Goal: Navigation & Orientation: Find specific page/section

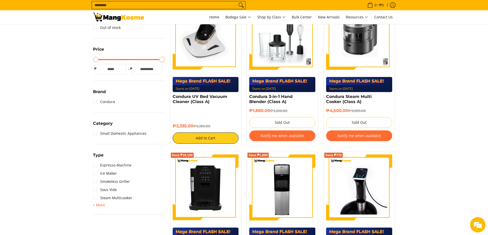
click at [101, 206] on span "+ More" at bounding box center [99, 205] width 12 height 4
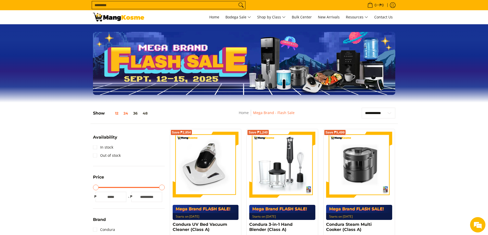
click at [118, 114] on button "12" at bounding box center [113, 113] width 16 height 4
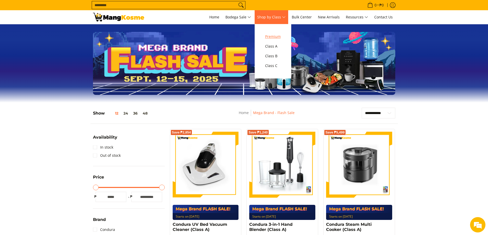
click at [277, 39] on span "Premium" at bounding box center [273, 37] width 16 height 6
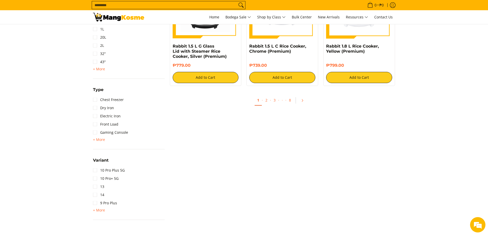
scroll to position [538, 0]
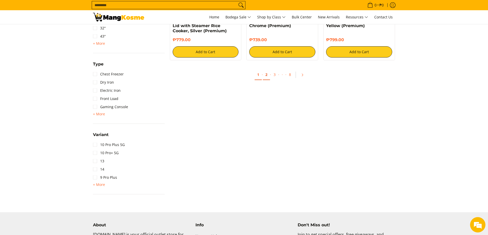
click at [266, 76] on link "2" at bounding box center [266, 75] width 7 height 10
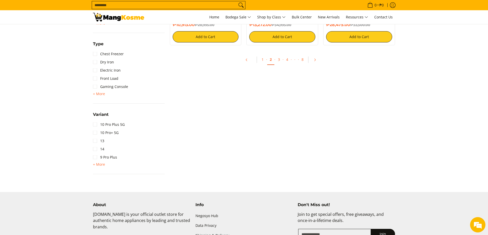
scroll to position [563, 0]
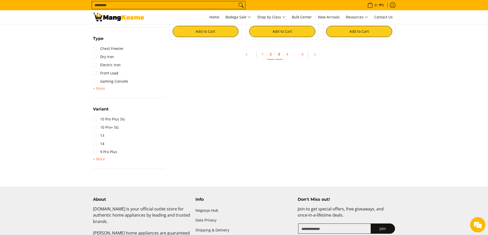
click at [278, 57] on link "3" at bounding box center [278, 54] width 7 height 10
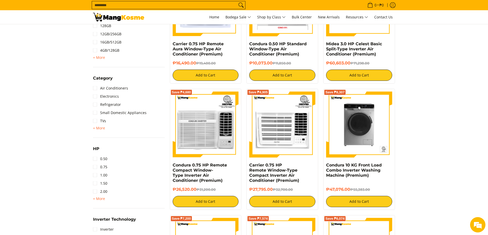
scroll to position [179, 0]
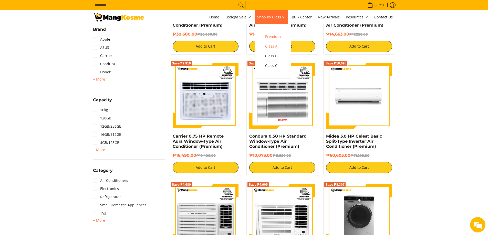
click at [274, 44] on span "Class A" at bounding box center [273, 46] width 16 height 6
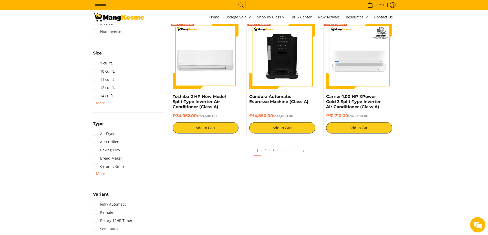
scroll to position [487, 0]
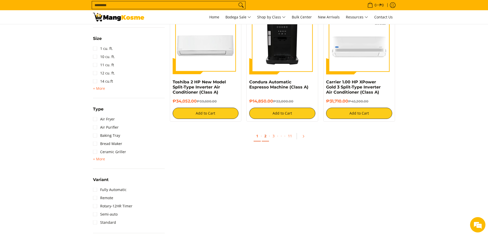
click at [266, 136] on link "2" at bounding box center [265, 136] width 7 height 10
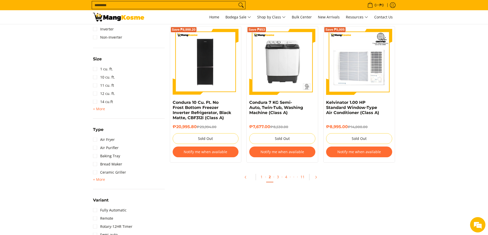
scroll to position [487, 0]
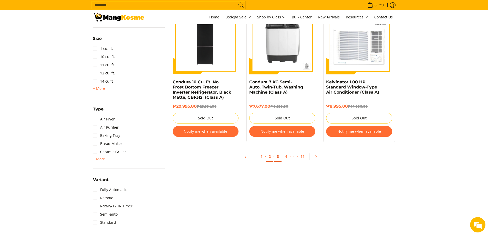
click at [278, 156] on link "3" at bounding box center [277, 157] width 7 height 10
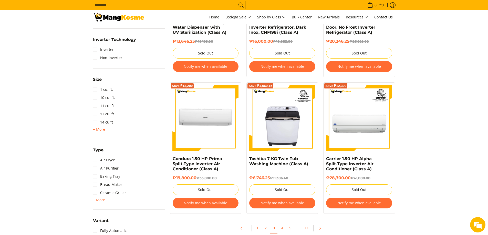
scroll to position [307, 0]
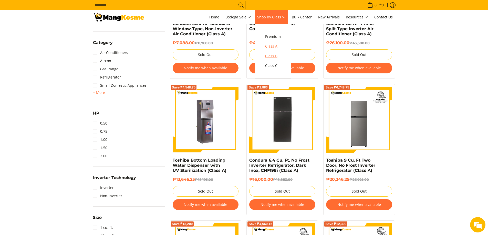
click at [271, 56] on span "Class B" at bounding box center [273, 56] width 16 height 6
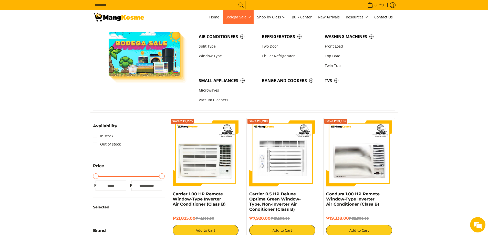
click at [248, 19] on span "Bodega Sale" at bounding box center [238, 17] width 26 height 6
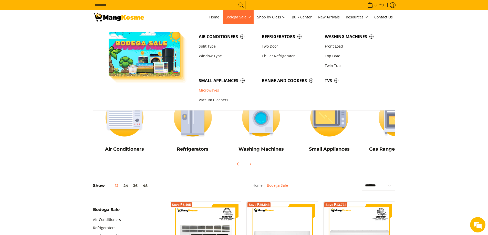
click at [205, 92] on link "Microwaves" at bounding box center [227, 91] width 63 height 10
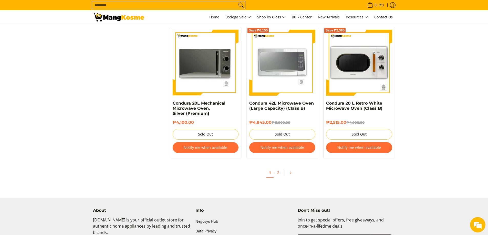
scroll to position [512, 0]
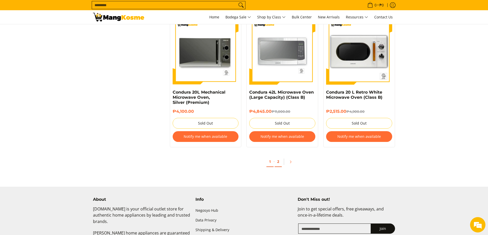
click at [278, 161] on link "2" at bounding box center [278, 162] width 7 height 10
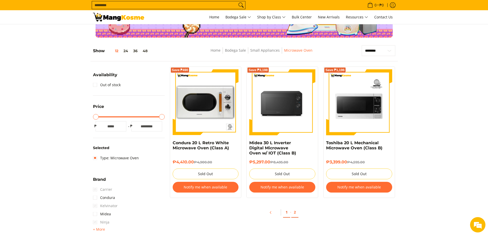
click at [286, 213] on link "1" at bounding box center [286, 212] width 7 height 10
